Goal: Task Accomplishment & Management: Use online tool/utility

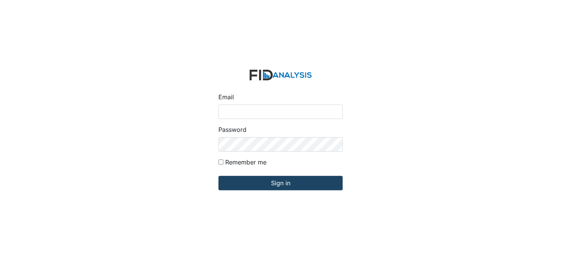
type input "[EMAIL_ADDRESS][DOMAIN_NAME]"
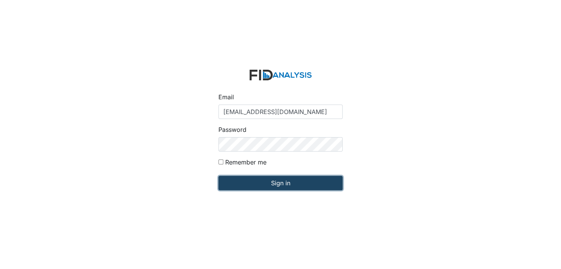
click at [266, 182] on input "Sign in" at bounding box center [280, 183] width 124 height 14
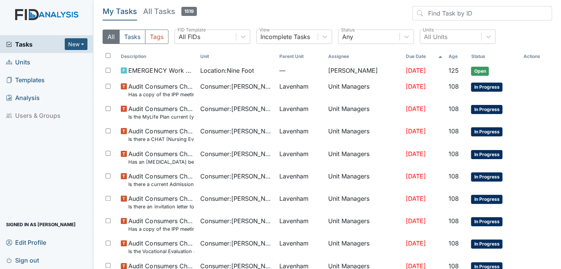
click at [22, 62] on span "Units" at bounding box center [18, 62] width 24 height 12
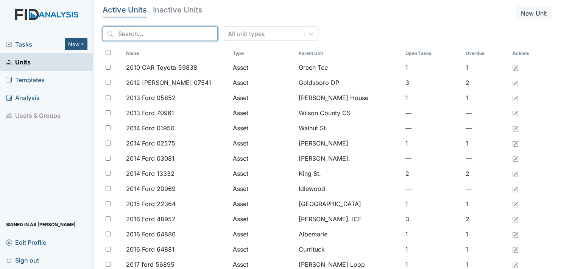
click at [157, 36] on input "search" at bounding box center [160, 33] width 115 height 14
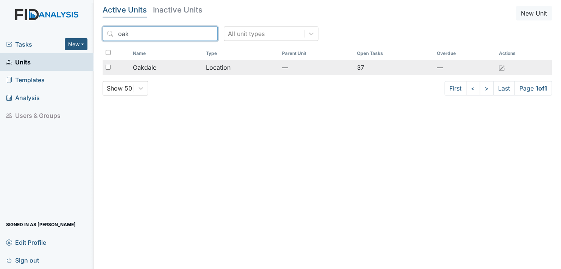
type input "oak"
click at [138, 66] on span "Oakdale" at bounding box center [144, 67] width 23 height 9
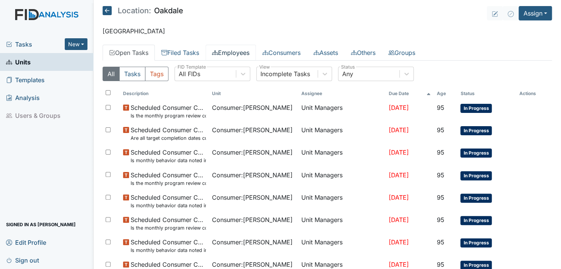
click at [230, 49] on link "Employees" at bounding box center [230, 53] width 50 height 16
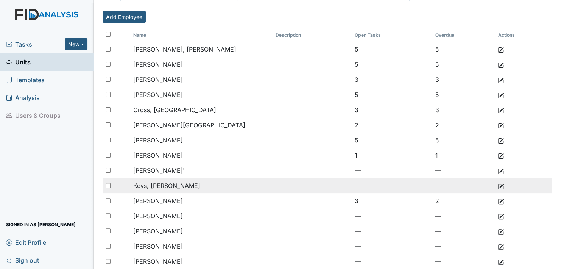
scroll to position [73, 0]
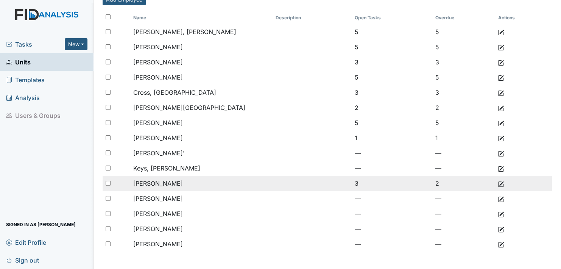
click at [155, 182] on span "[PERSON_NAME]" at bounding box center [158, 183] width 50 height 8
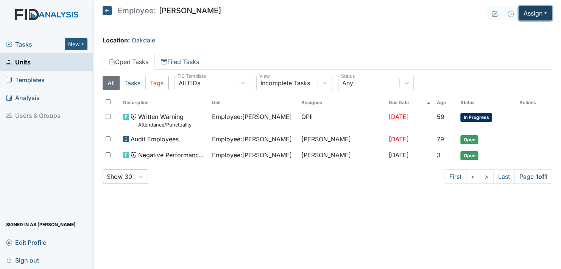
click at [545, 11] on button "Assign" at bounding box center [534, 13] width 33 height 14
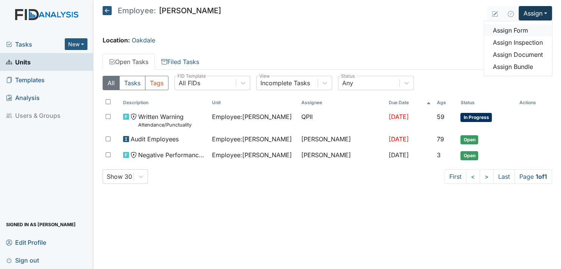
click at [522, 30] on link "Assign Form" at bounding box center [517, 30] width 68 height 12
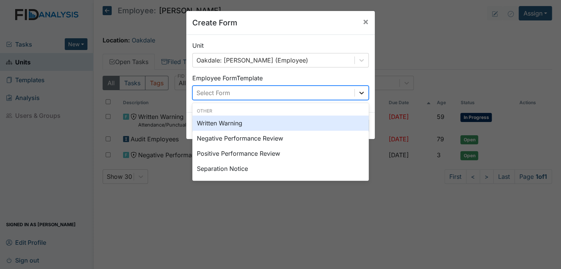
click at [357, 92] on icon at bounding box center [361, 93] width 8 height 8
click at [212, 121] on div "Written Warning" at bounding box center [280, 122] width 176 height 15
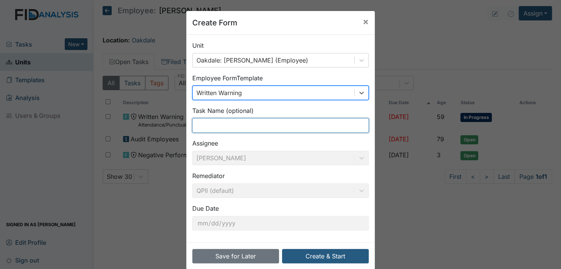
click at [201, 129] on input "text" at bounding box center [280, 125] width 176 height 14
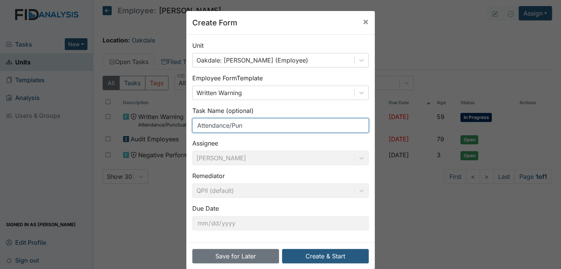
click at [240, 124] on input "Attendance/Pun" at bounding box center [280, 125] width 176 height 14
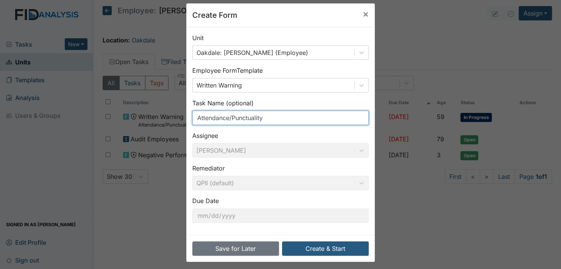
scroll to position [11, 0]
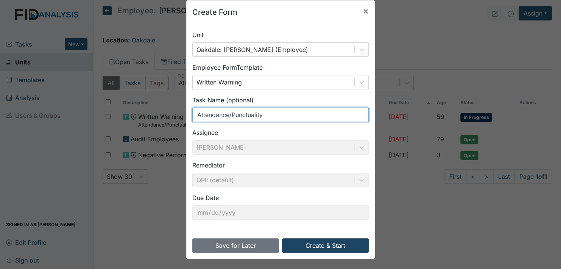
type input "Attendance/Punctuality"
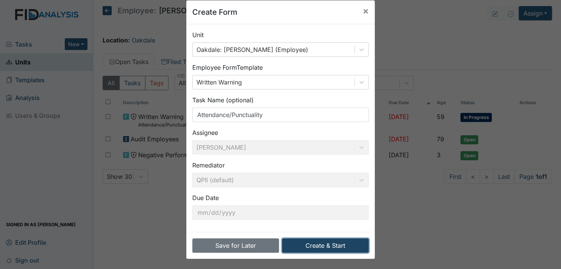
click at [321, 244] on button "Create & Start" at bounding box center [325, 245] width 87 height 14
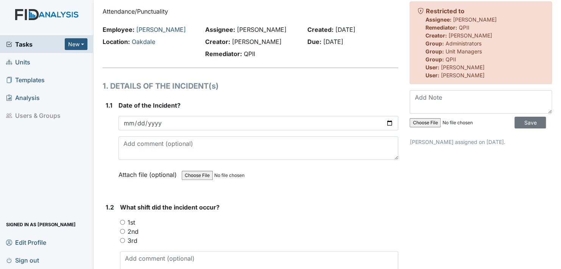
scroll to position [38, 0]
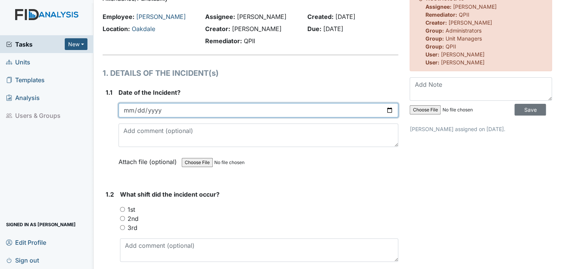
click at [203, 109] on input "date" at bounding box center [258, 110] width 280 height 14
click at [386, 109] on input "date" at bounding box center [258, 110] width 280 height 14
type input "2025-09-06"
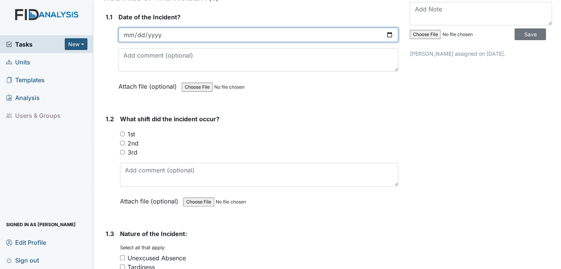
scroll to position [113, 0]
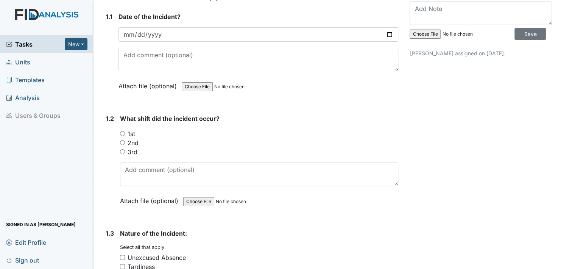
click at [121, 141] on input "2nd" at bounding box center [122, 142] width 5 height 5
radio input "true"
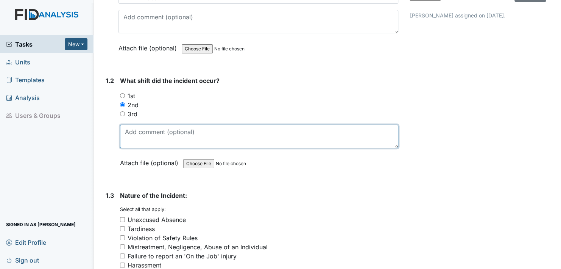
click at [126, 137] on textarea at bounding box center [259, 135] width 278 height 23
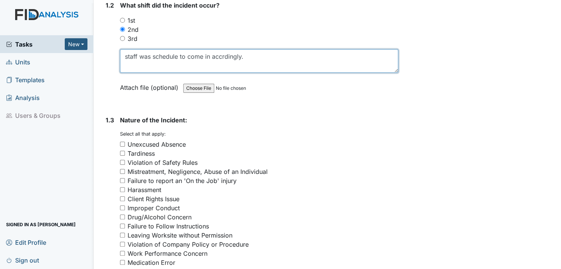
scroll to position [227, 0]
type textarea "staff was schedule to come in accrdingly."
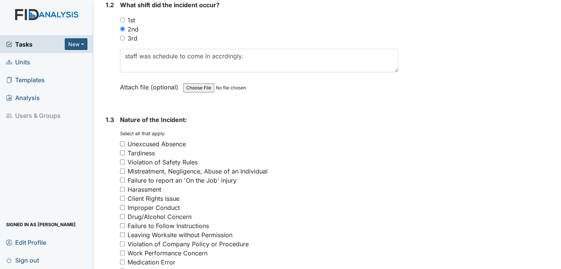
click at [125, 86] on label "Attach file (optional)" at bounding box center [150, 84] width 61 height 13
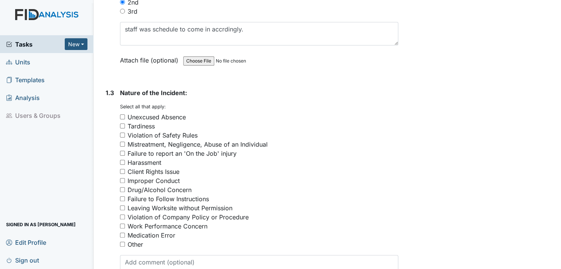
scroll to position [265, 0]
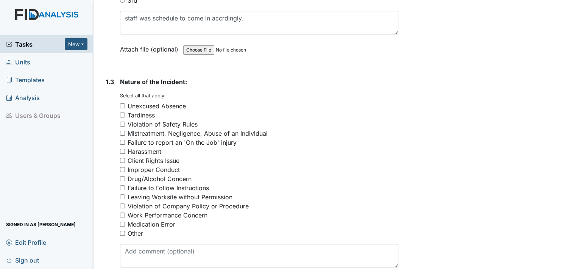
click at [121, 114] on input "Tardiness" at bounding box center [122, 114] width 5 height 5
checkbox input "true"
click at [123, 158] on input "Client Rights Issue" at bounding box center [122, 160] width 5 height 5
checkbox input "true"
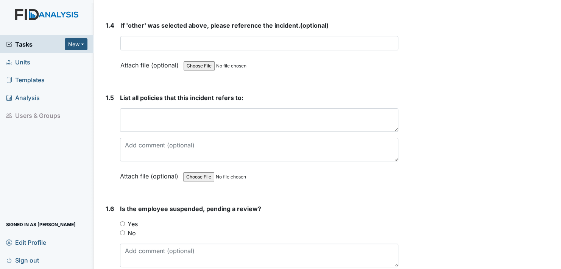
scroll to position [567, 0]
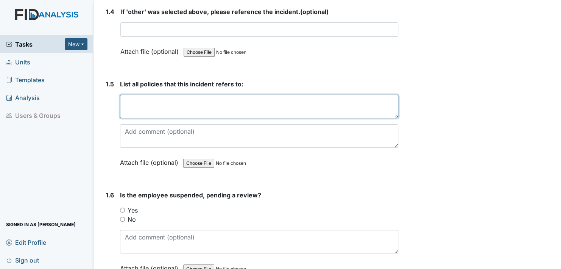
click at [135, 98] on textarea at bounding box center [259, 106] width 278 height 23
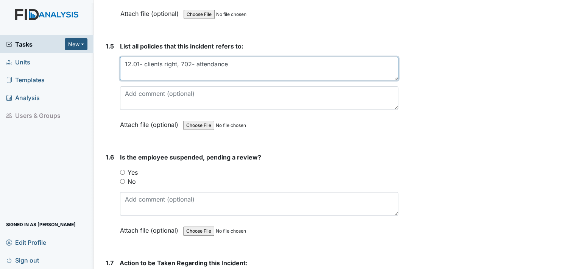
scroll to position [643, 0]
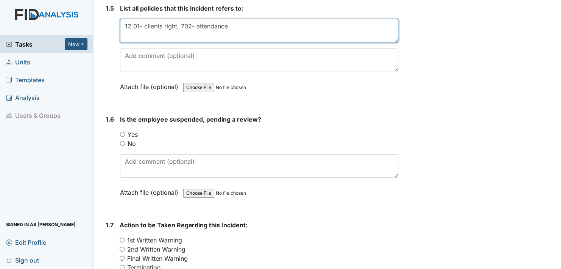
type textarea "12.01- clients right, 702- attendance"
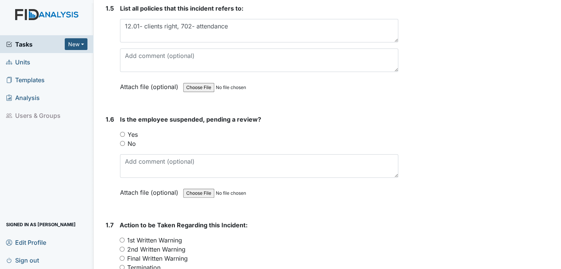
click at [122, 141] on input "No" at bounding box center [122, 143] width 5 height 5
radio input "true"
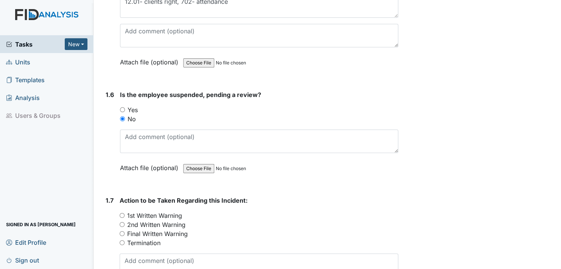
scroll to position [719, 0]
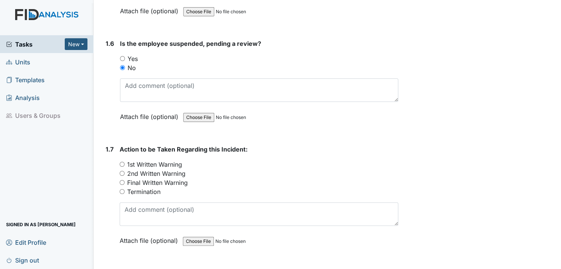
click at [123, 171] on input "2nd Written Warning" at bounding box center [122, 173] width 5 height 5
radio input "true"
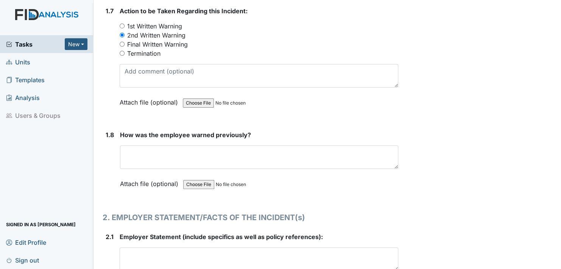
scroll to position [870, 0]
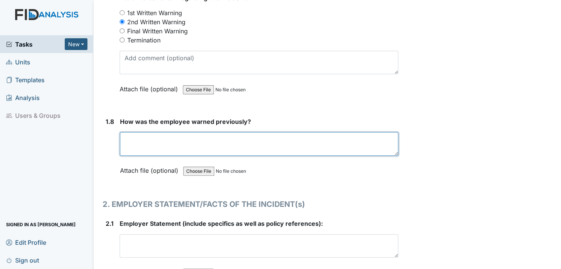
click at [127, 140] on textarea at bounding box center [259, 143] width 278 height 23
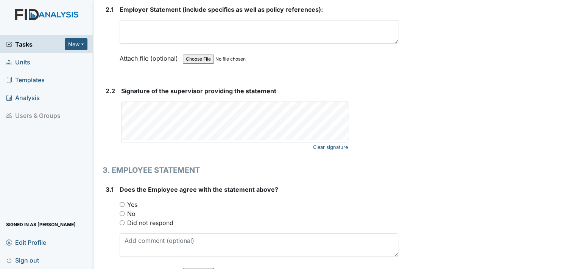
scroll to position [1097, 0]
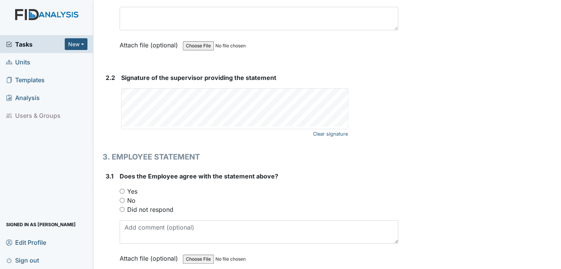
type textarea "staff was at another sister facility and was written up for her attendance/punc…"
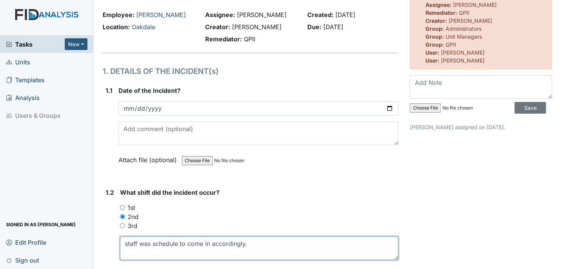
scroll to position [78, 0]
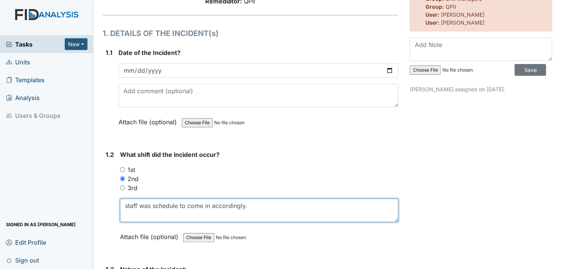
type textarea "staff was schedule to come in accordingly."
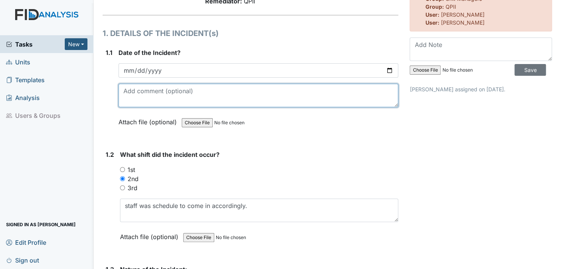
click at [122, 96] on textarea at bounding box center [258, 95] width 280 height 23
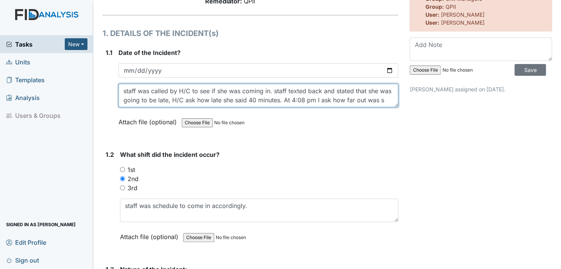
scroll to position [6, 0]
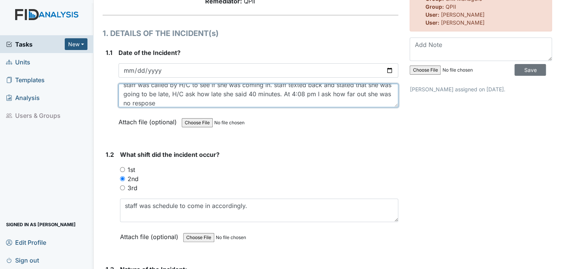
click at [183, 104] on textarea "staff was called by H/C to see if she was coming in. staff texted back and stat…" at bounding box center [258, 95] width 280 height 23
click at [314, 102] on textarea "staff was called by H/C to see if she was coming in. staff texted back and stat…" at bounding box center [258, 95] width 280 height 23
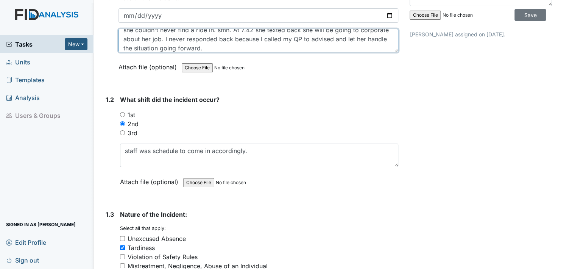
scroll to position [0, 0]
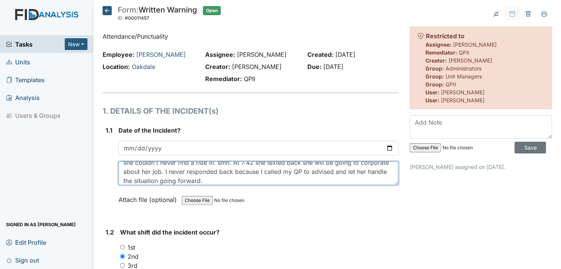
type textarea "staff was called by H/C to see if she was coming in. staff texted back and stat…"
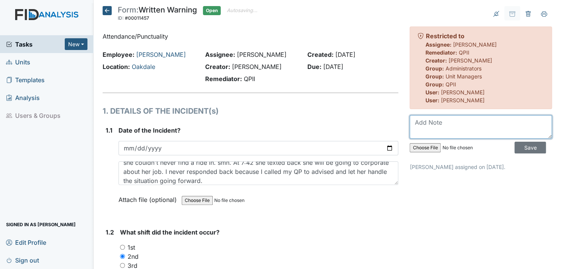
click at [443, 123] on textarea at bounding box center [480, 126] width 142 height 23
type textarea "not reporting to work as scheduled."
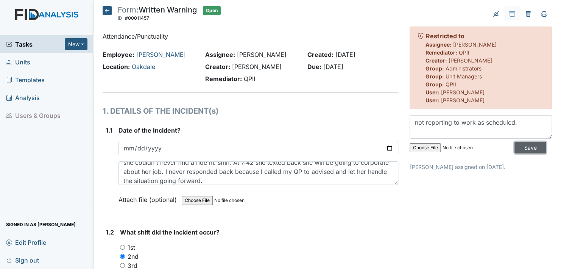
click at [524, 147] on input "Save" at bounding box center [529, 147] width 31 height 12
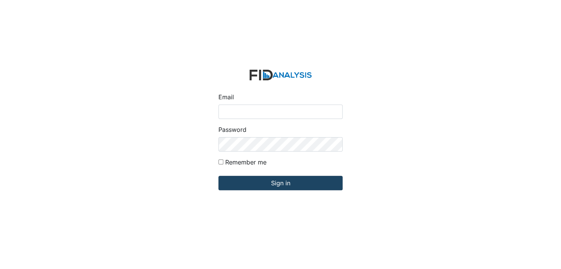
type input "[EMAIL_ADDRESS][DOMAIN_NAME]"
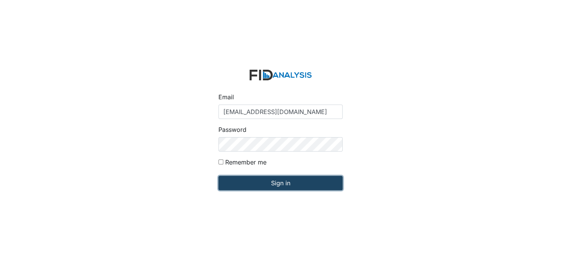
click at [267, 182] on input "Sign in" at bounding box center [280, 183] width 124 height 14
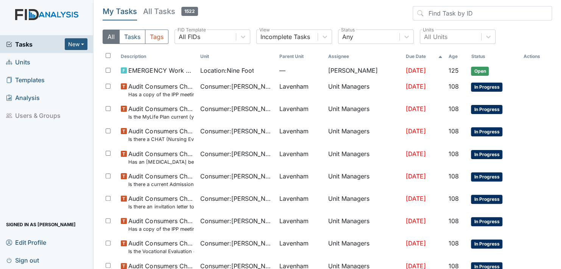
click at [23, 61] on span "Units" at bounding box center [18, 62] width 24 height 12
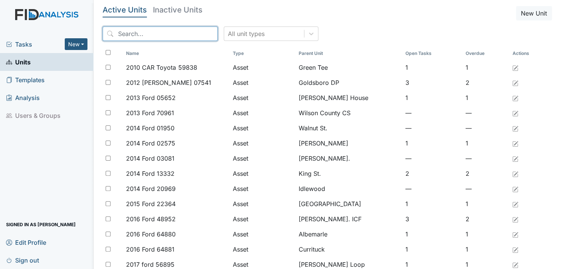
click at [157, 30] on input "search" at bounding box center [160, 33] width 115 height 14
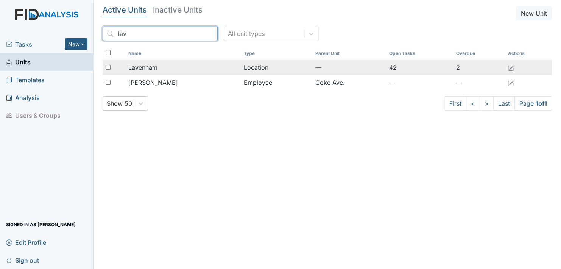
type input "lav"
click at [153, 68] on span "Lavenham" at bounding box center [142, 67] width 29 height 9
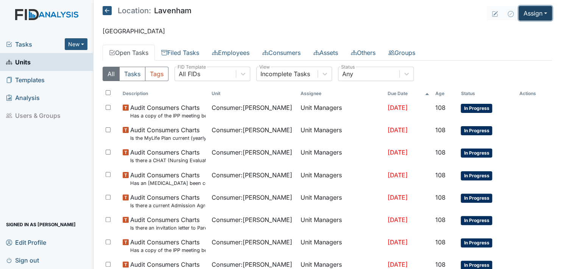
click at [539, 9] on button "Assign" at bounding box center [534, 13] width 33 height 14
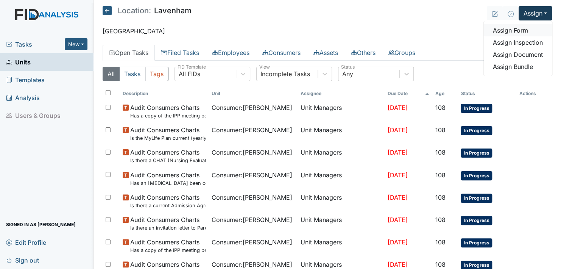
click at [514, 29] on link "Assign Form" at bounding box center [517, 30] width 68 height 12
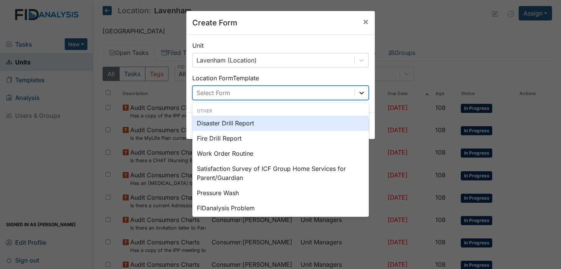
click at [359, 91] on icon at bounding box center [361, 93] width 8 height 8
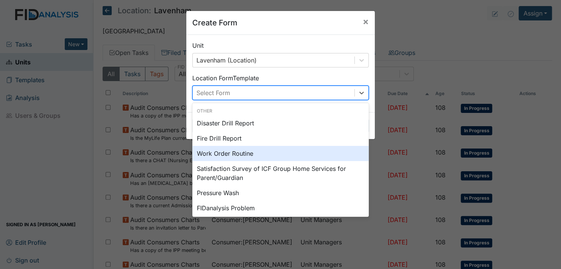
click at [211, 154] on div "Work Order Routine" at bounding box center [280, 153] width 176 height 15
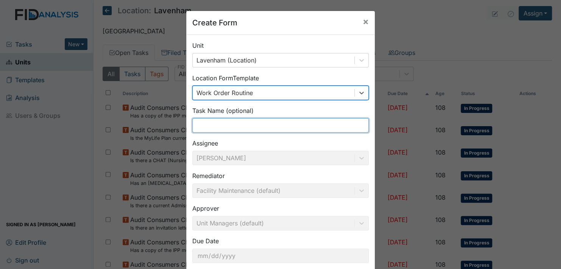
click at [199, 126] on input "text" at bounding box center [280, 125] width 176 height 14
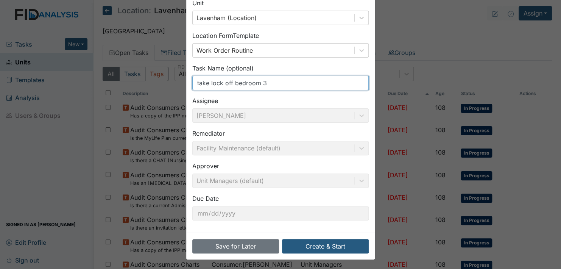
scroll to position [43, 0]
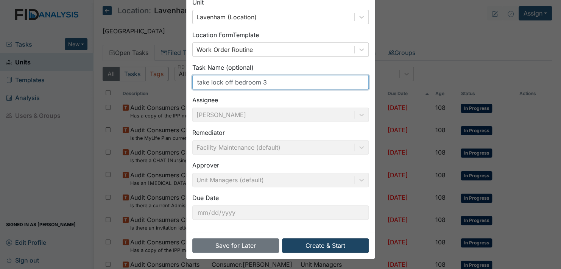
type input "take lock off bedroom 3"
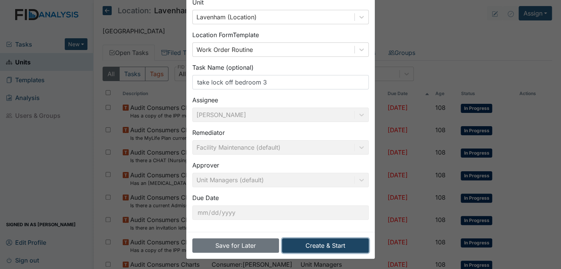
click at [326, 244] on button "Create & Start" at bounding box center [325, 245] width 87 height 14
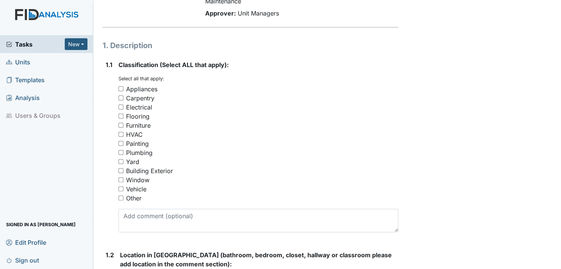
scroll to position [113, 0]
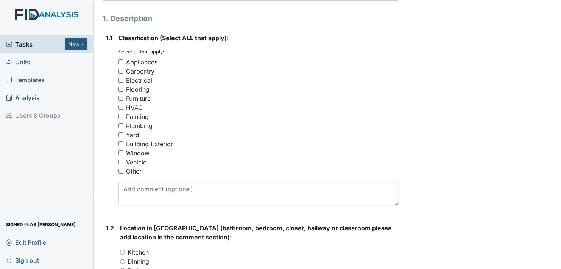
click at [120, 170] on input "Other" at bounding box center [120, 170] width 5 height 5
checkbox input "true"
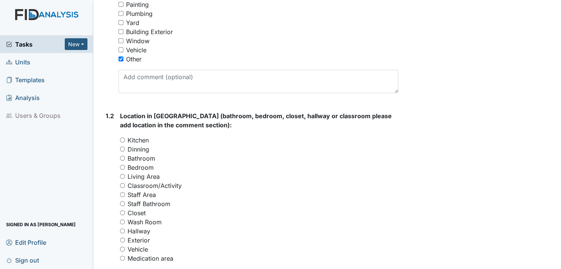
scroll to position [227, 0]
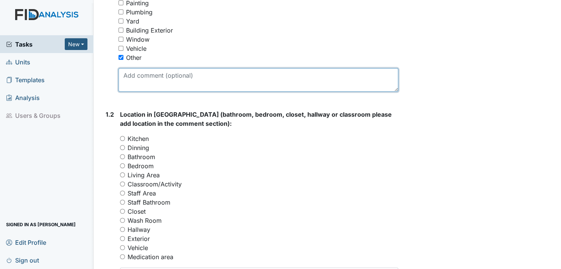
click at [124, 89] on textarea at bounding box center [258, 79] width 280 height 23
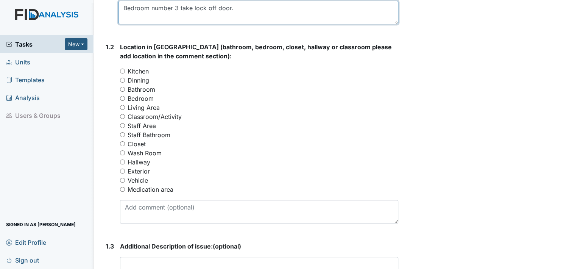
scroll to position [303, 0]
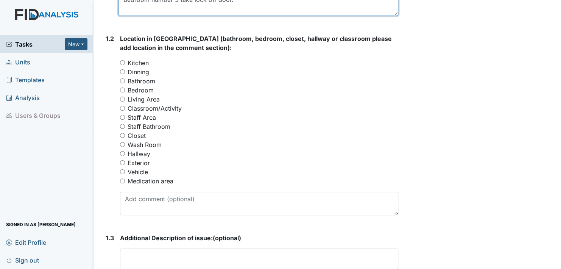
type textarea "Bedroom number 3 take lock off door."
click at [122, 79] on input "Bathroom" at bounding box center [122, 80] width 5 height 5
radio input "true"
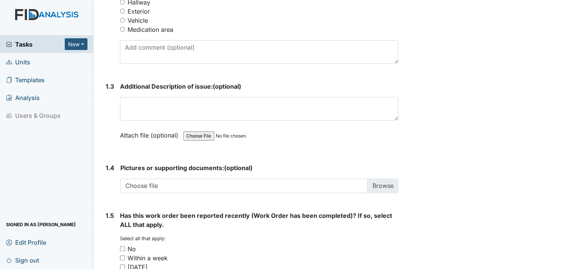
scroll to position [492, 0]
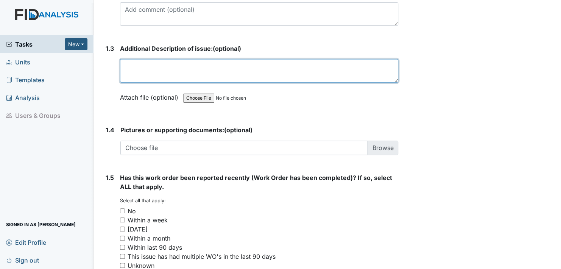
click at [123, 72] on textarea at bounding box center [259, 70] width 278 height 23
click at [343, 66] on textarea "Policy indicates we cannot have locks on the client's door for safety reason" at bounding box center [259, 70] width 278 height 23
click at [339, 64] on textarea "Policy indicates we cannot have locks on the client's door for safety reason" at bounding box center [259, 70] width 278 height 23
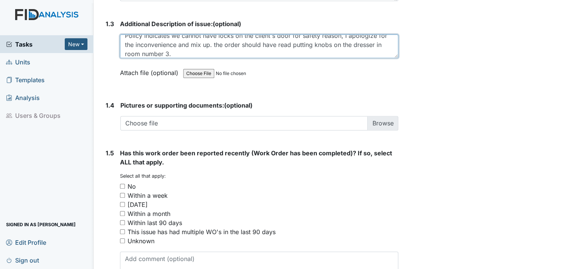
scroll to position [530, 0]
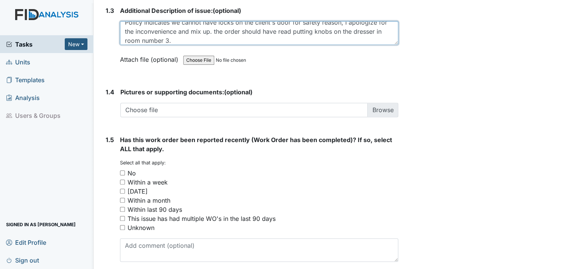
type textarea "Policy indicates we cannot have locks on the client's door for safety reason, I…"
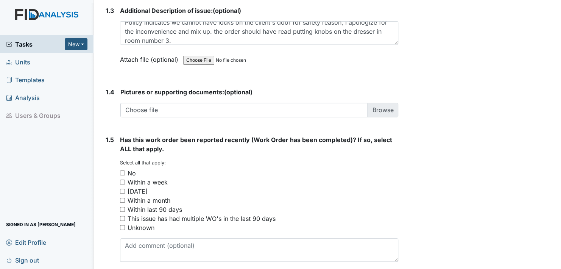
click at [121, 172] on input "No" at bounding box center [122, 172] width 5 height 5
checkbox input "true"
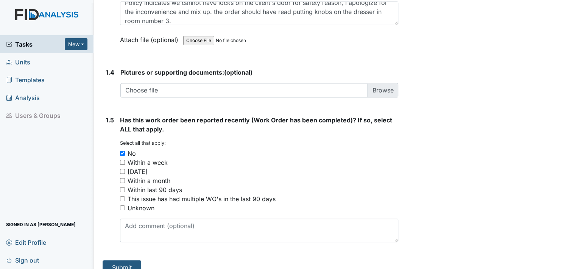
scroll to position [560, 0]
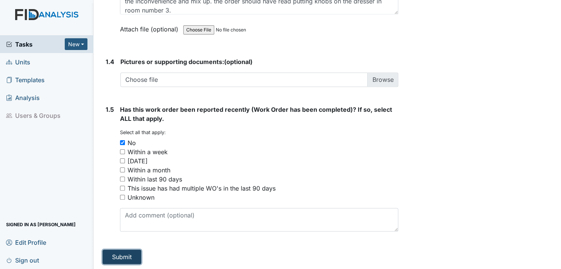
click at [120, 256] on button "Submit" at bounding box center [122, 256] width 39 height 14
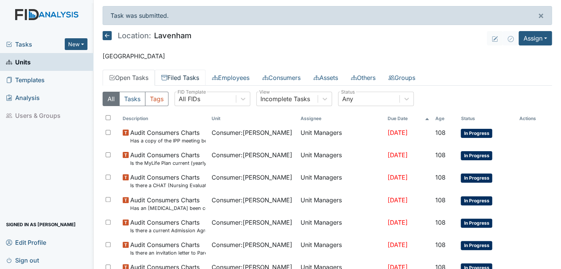
click at [188, 76] on link "Filed Tasks" at bounding box center [180, 78] width 51 height 16
